Goal: Information Seeking & Learning: Learn about a topic

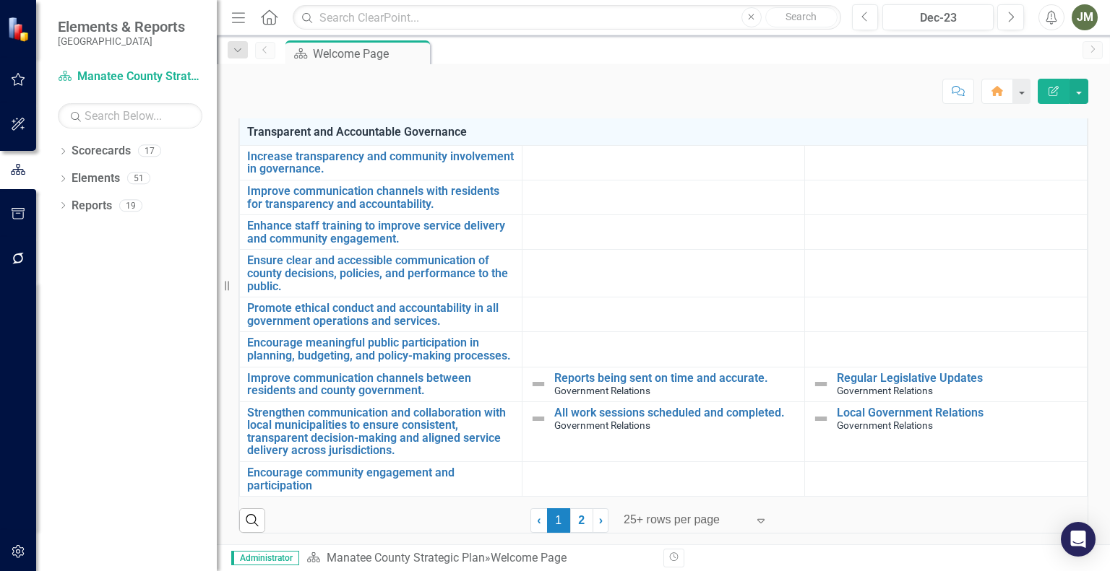
scroll to position [1160, 0]
click at [58, 155] on icon "Dropdown" at bounding box center [63, 153] width 10 height 8
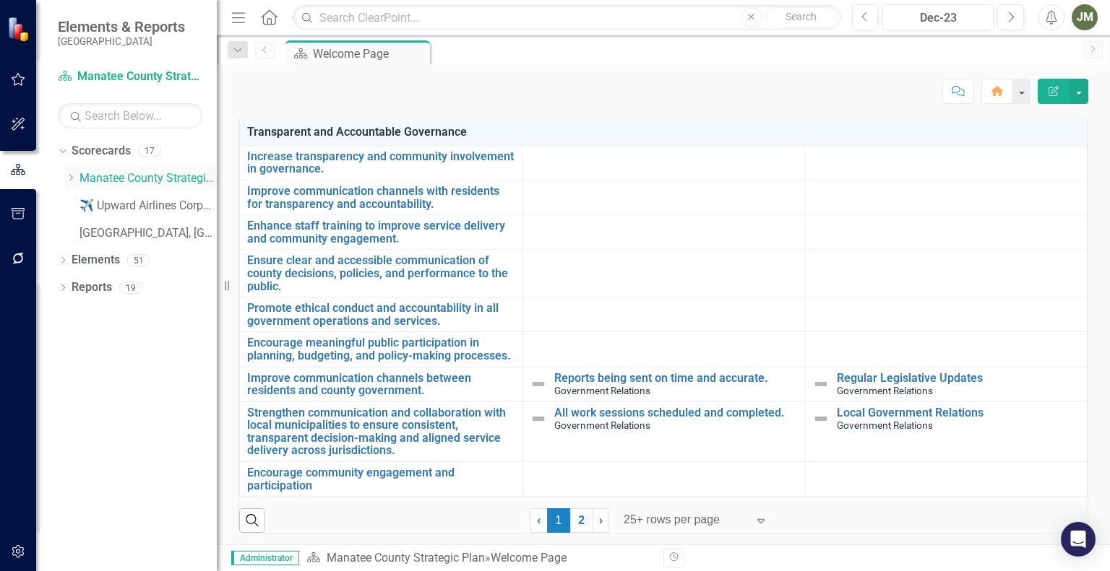
click at [72, 180] on icon "Dropdown" at bounding box center [70, 177] width 11 height 9
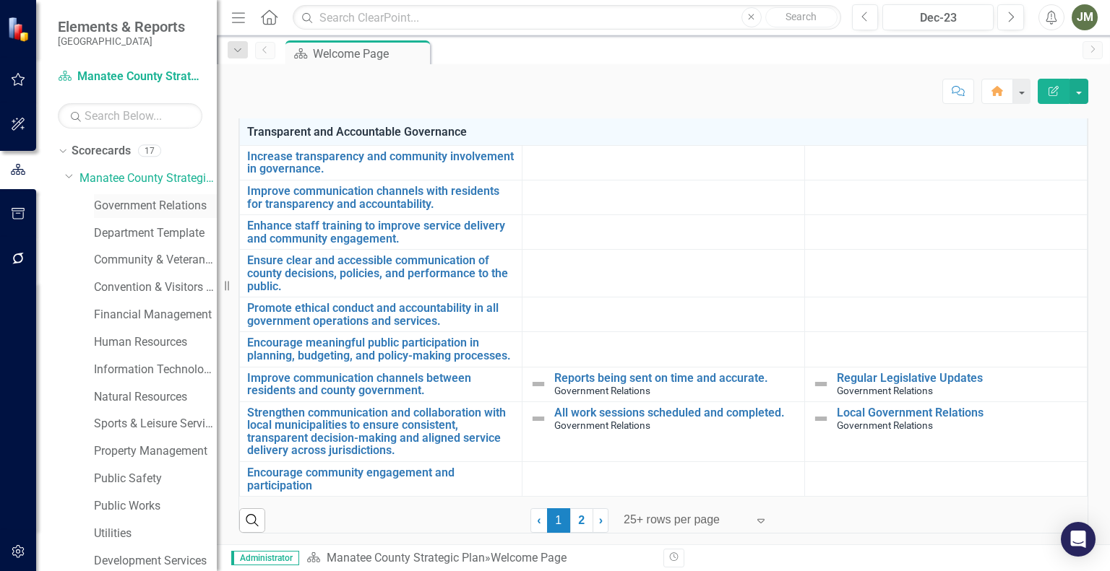
click at [142, 199] on link "Government Relations" at bounding box center [155, 206] width 123 height 17
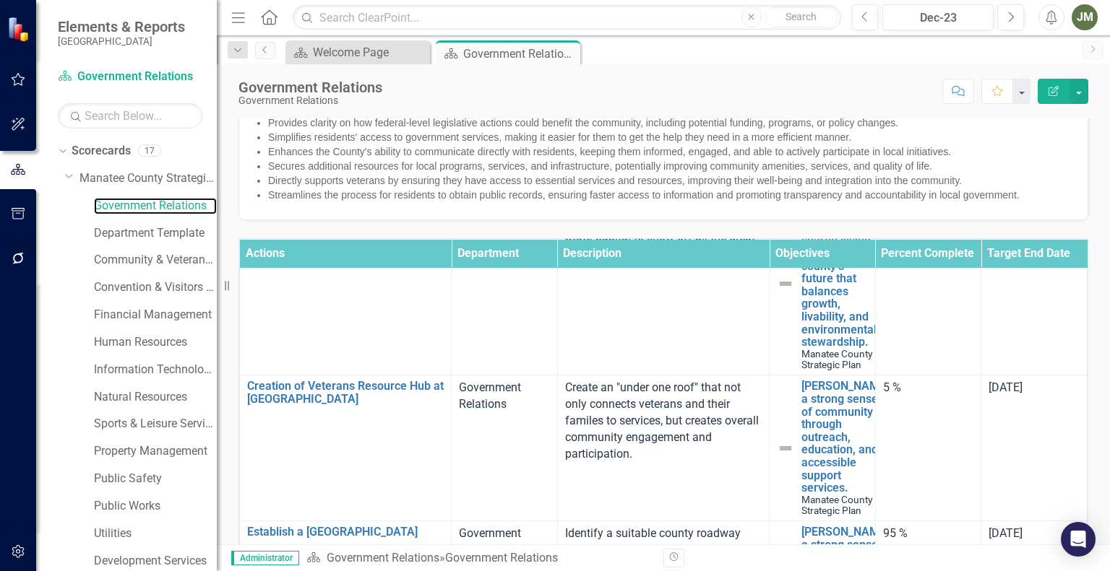
scroll to position [591, 0]
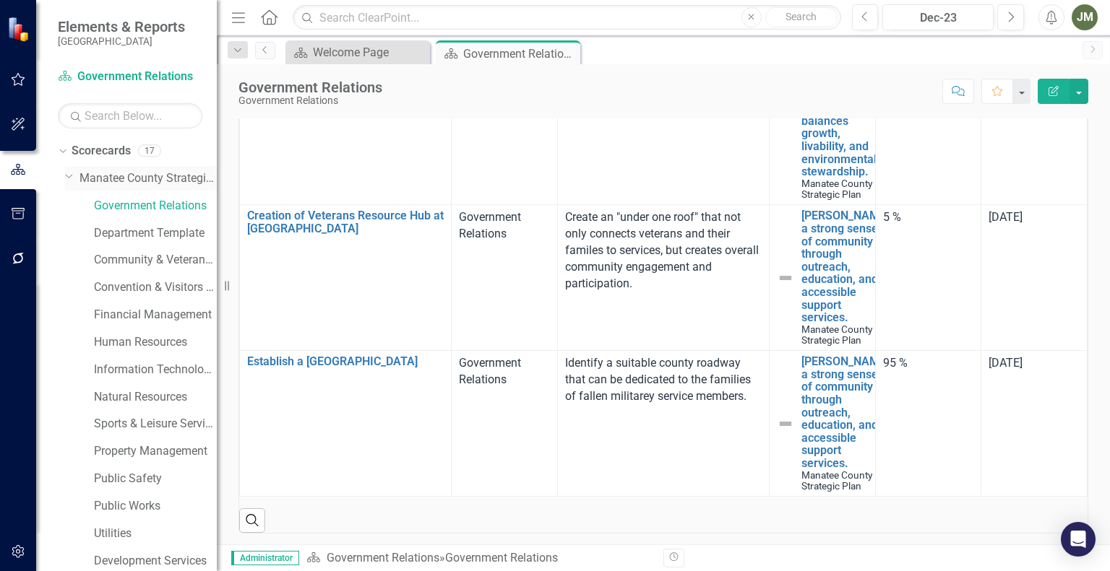
click at [112, 184] on link "Manatee County Strategic Plan" at bounding box center [147, 178] width 137 height 17
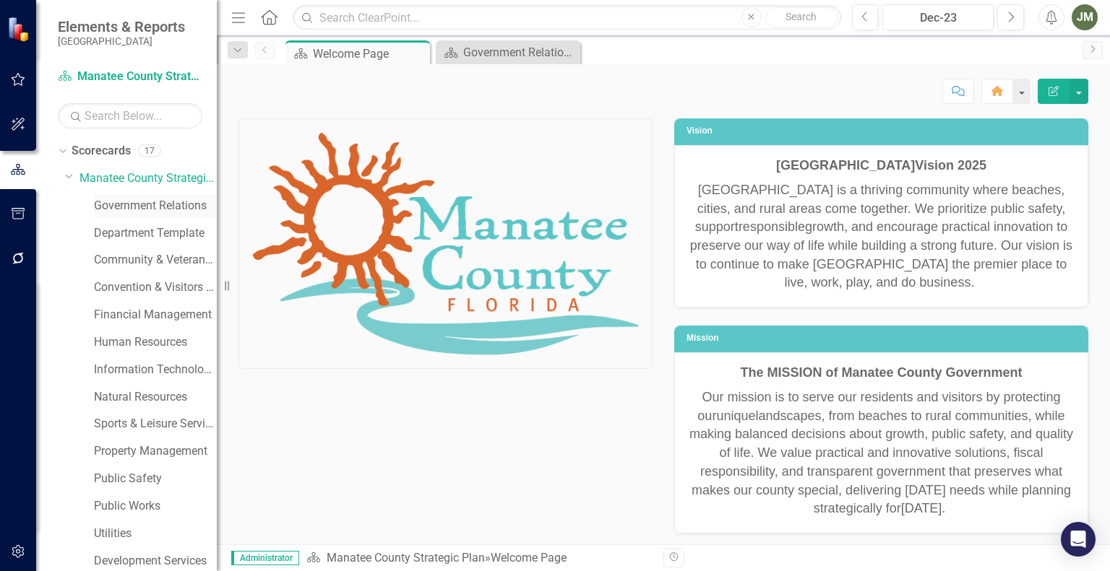
click at [152, 210] on link "Government Relations" at bounding box center [155, 206] width 123 height 17
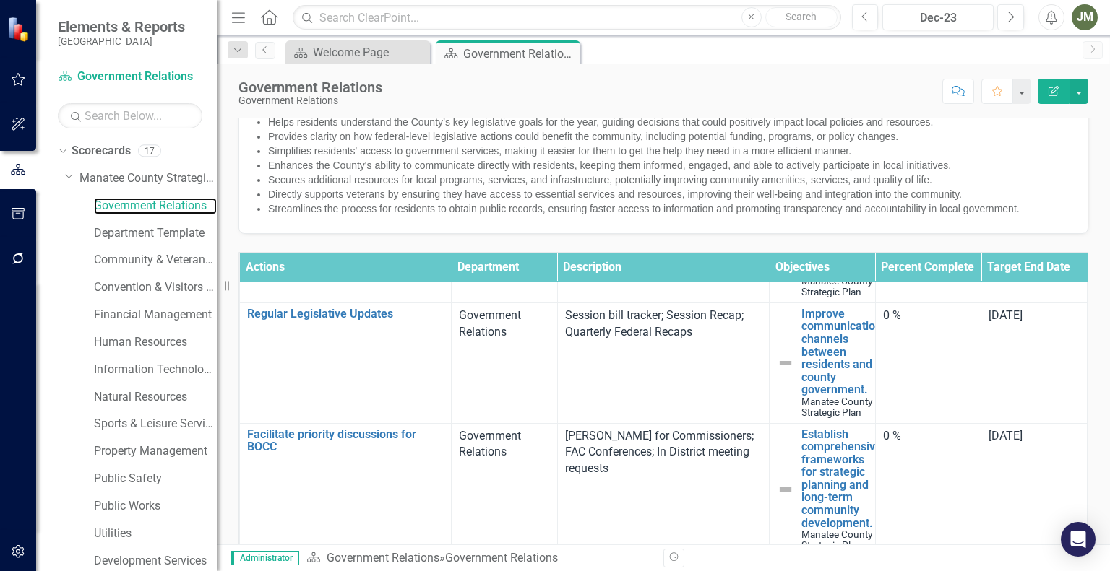
scroll to position [165, 0]
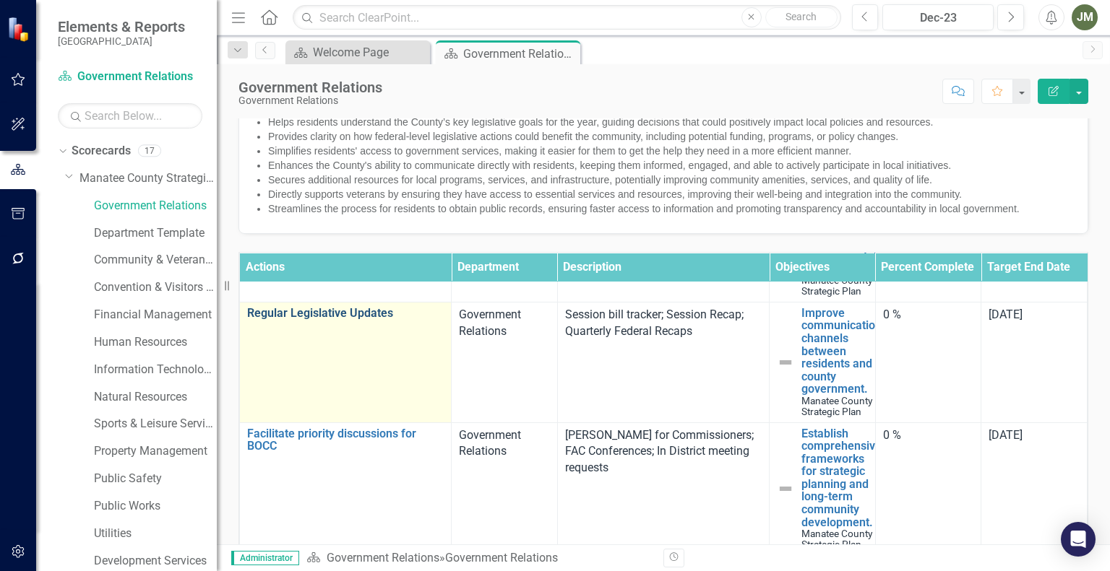
click at [337, 320] on link "Regular Legislative Updates" at bounding box center [345, 313] width 196 height 13
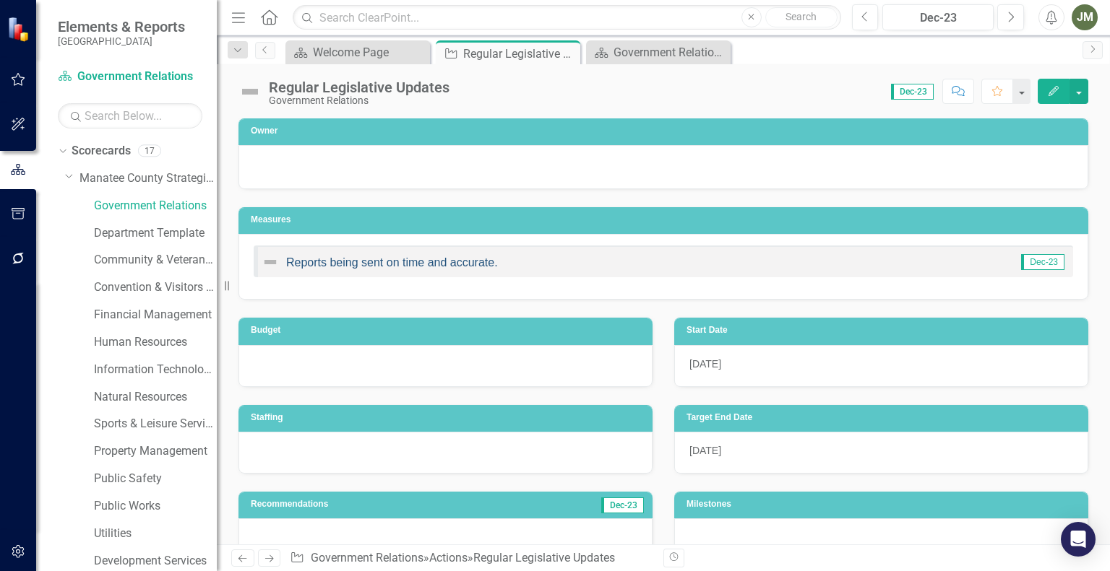
click at [431, 256] on link "Reports being sent on time and accurate." at bounding box center [392, 262] width 212 height 12
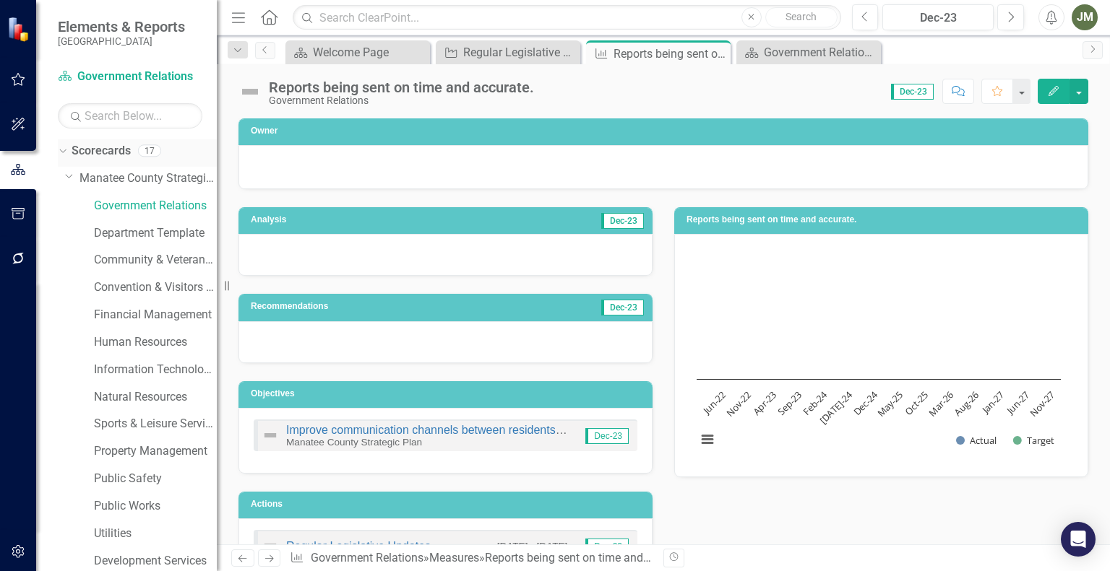
click at [74, 155] on link "Scorecards" at bounding box center [101, 151] width 59 height 17
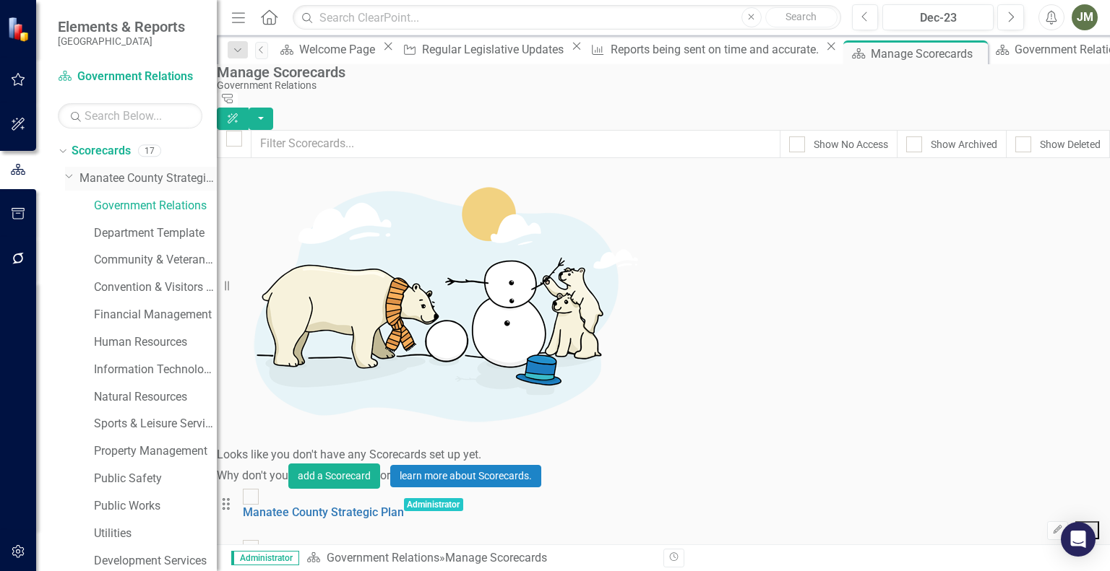
click at [94, 177] on link "Manatee County Strategic Plan" at bounding box center [147, 178] width 137 height 17
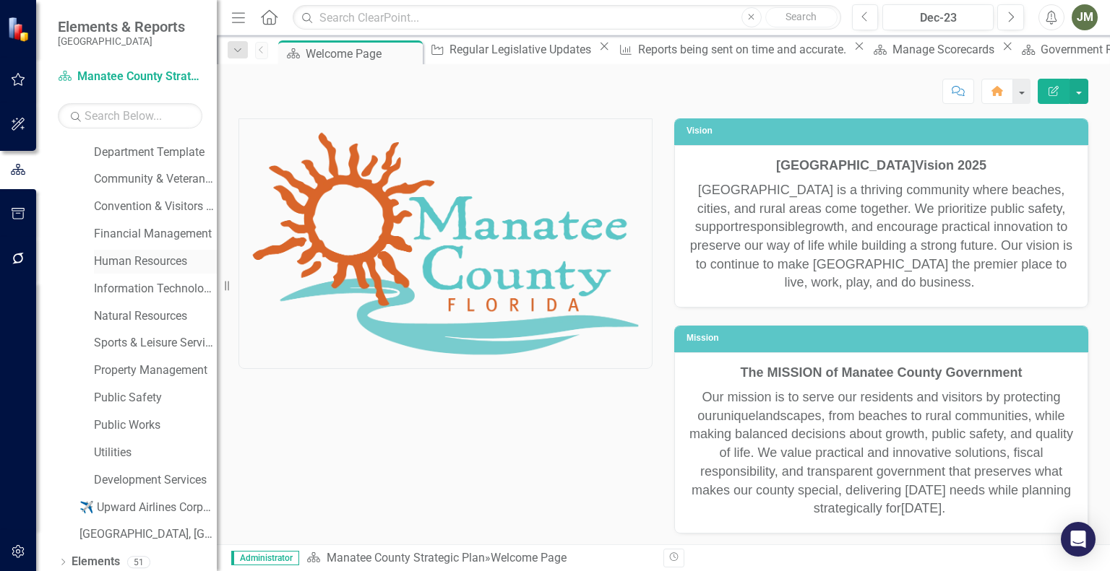
scroll to position [114, 0]
